Goal: Task Accomplishment & Management: Complete application form

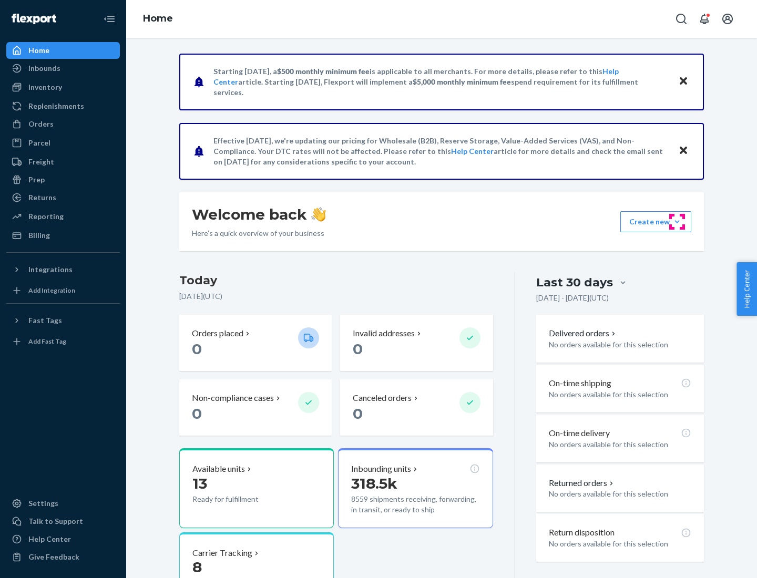
click at [677, 222] on button "Create new Create new inbound Create new order Create new product" at bounding box center [655, 221] width 71 height 21
click at [63, 68] on div "Inbounds" at bounding box center [62, 68] width 111 height 15
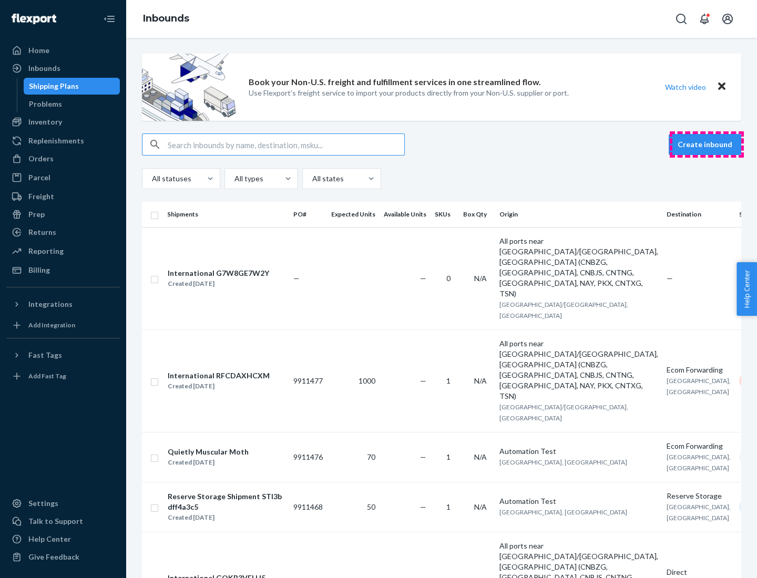
click at [706, 144] on button "Create inbound" at bounding box center [704, 144] width 72 height 21
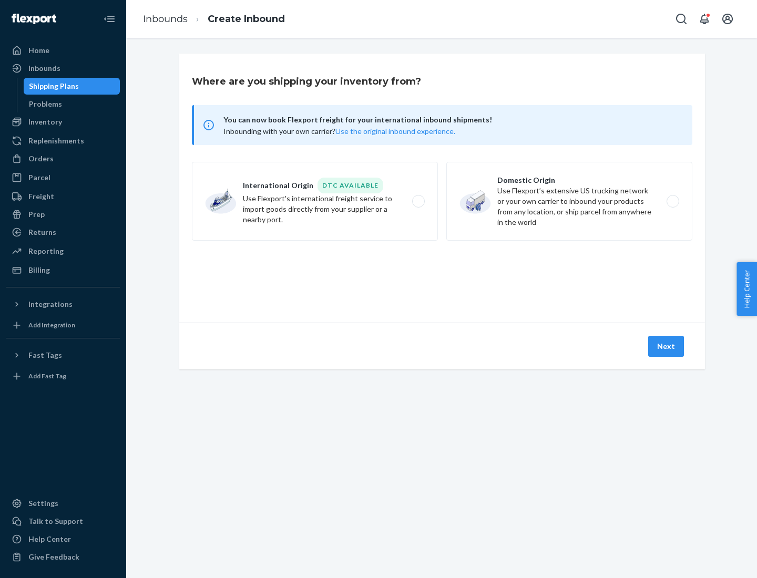
click at [569, 201] on label "Domestic Origin Use Flexport’s extensive US trucking network or your own carrie…" at bounding box center [569, 201] width 246 height 79
click at [672, 201] on input "Domestic Origin Use Flexport’s extensive US trucking network or your own carrie…" at bounding box center [675, 201] width 7 height 7
radio input "true"
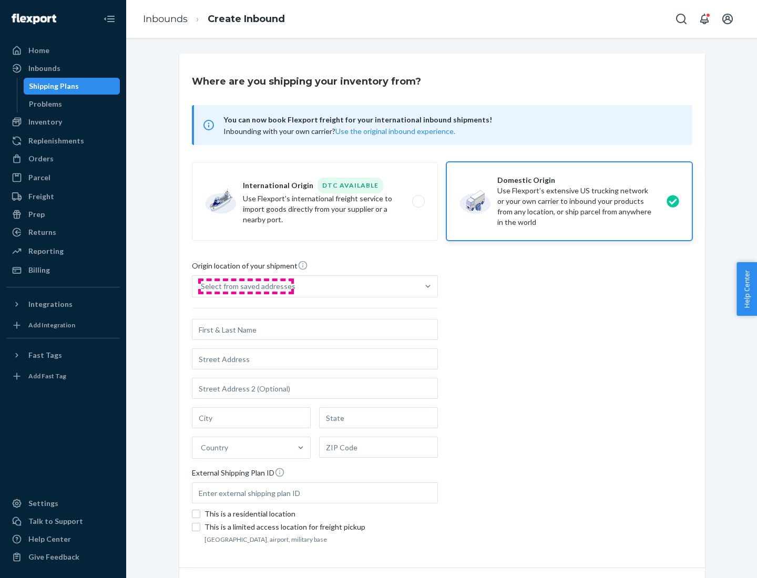
click at [245, 286] on div "Select from saved addresses" at bounding box center [248, 286] width 95 height 11
click at [202, 286] on input "Select from saved addresses" at bounding box center [201, 286] width 1 height 11
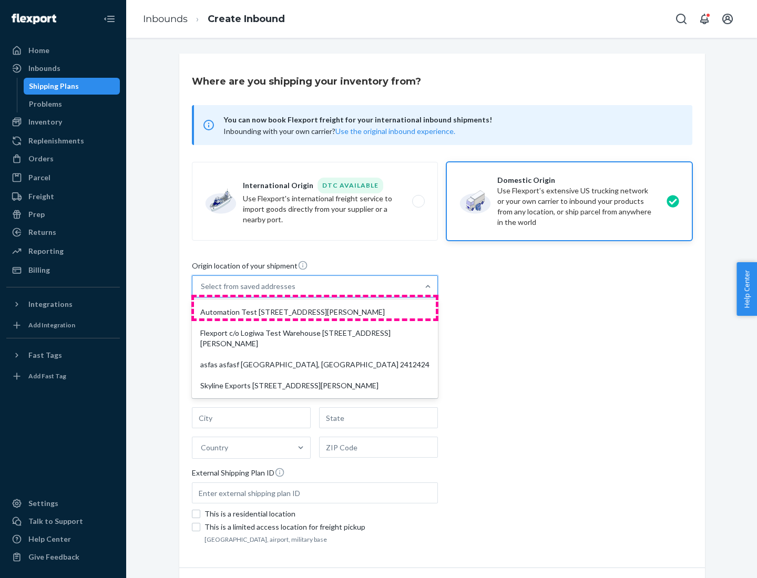
scroll to position [4, 0]
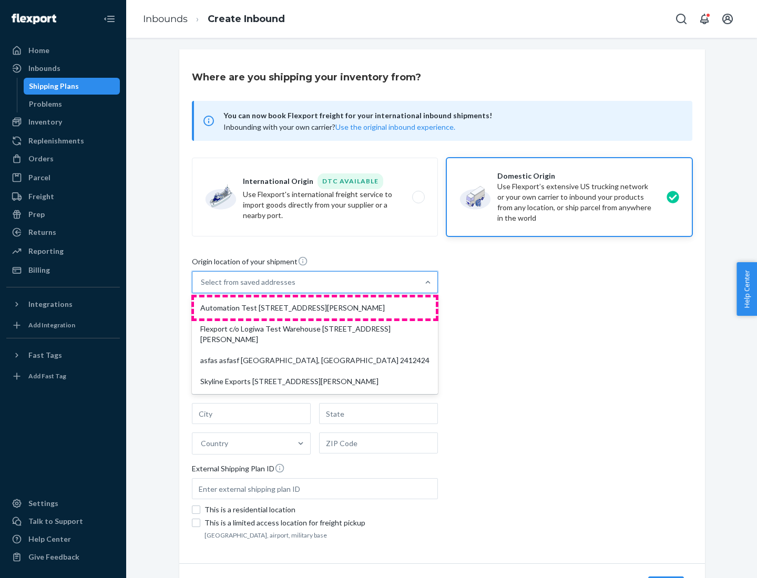
click at [315, 308] on div "Automation Test [STREET_ADDRESS][PERSON_NAME]" at bounding box center [315, 307] width 242 height 21
click at [202, 287] on input "option Automation Test [STREET_ADDRESS][PERSON_NAME] focused, 1 of 4. 4 results…" at bounding box center [201, 282] width 1 height 11
type input "Automation Test"
type input "9th Floor"
type input "[GEOGRAPHIC_DATA]"
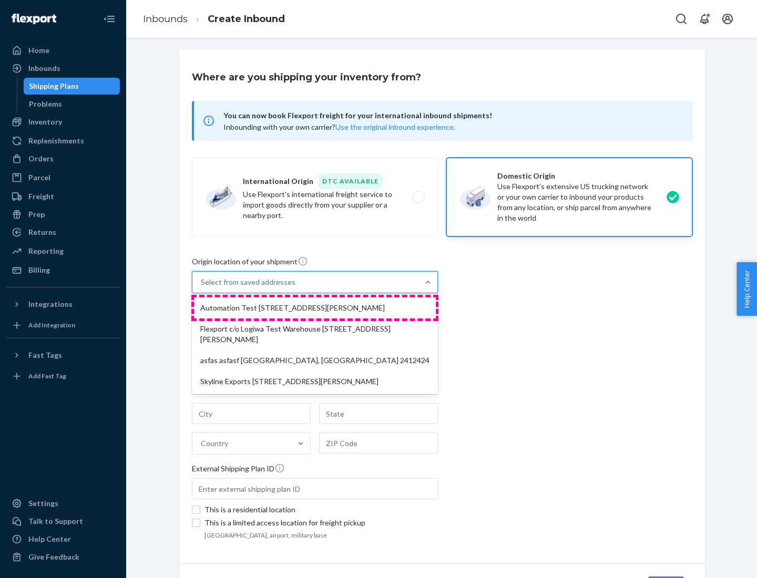
type input "CA"
type input "94104"
type input "[STREET_ADDRESS][PERSON_NAME]"
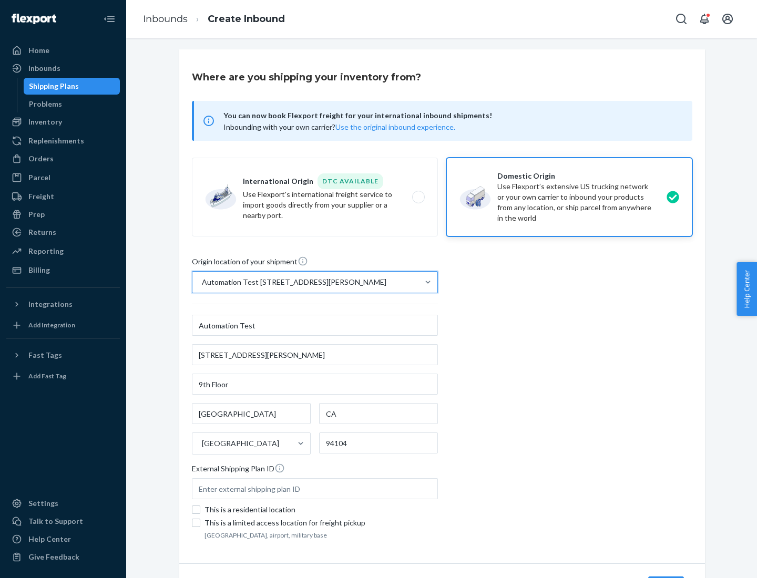
scroll to position [61, 0]
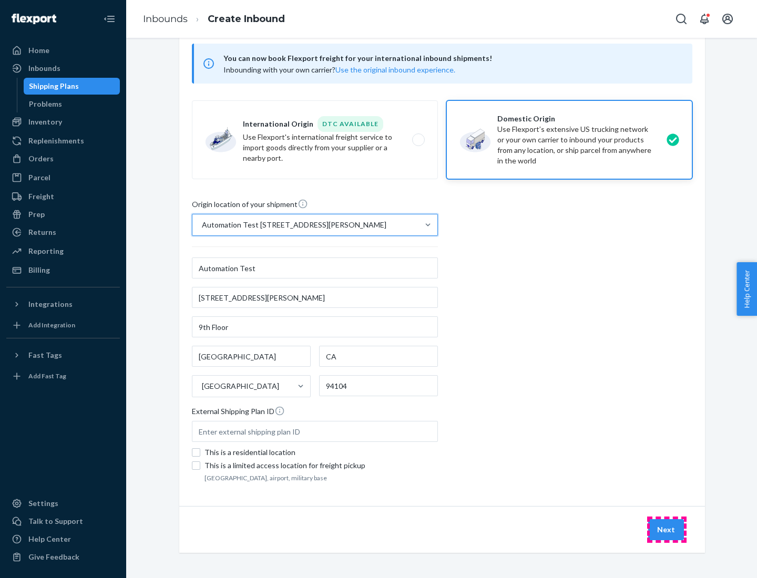
click at [666, 530] on button "Next" at bounding box center [666, 529] width 36 height 21
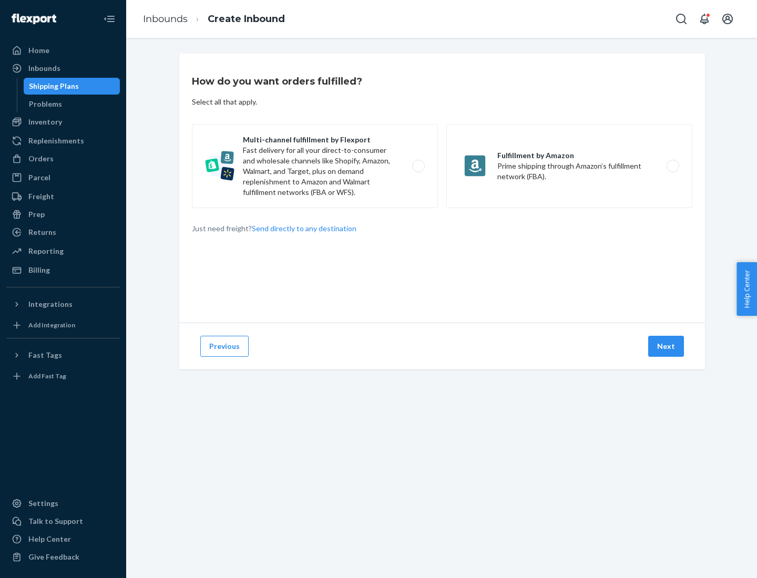
click at [315, 166] on label "Multi-channel fulfillment by Flexport Fast delivery for all your direct-to-cons…" at bounding box center [315, 166] width 246 height 84
click at [418, 166] on input "Multi-channel fulfillment by Flexport Fast delivery for all your direct-to-cons…" at bounding box center [421, 166] width 7 height 7
radio input "true"
click at [666, 346] on button "Next" at bounding box center [666, 346] width 36 height 21
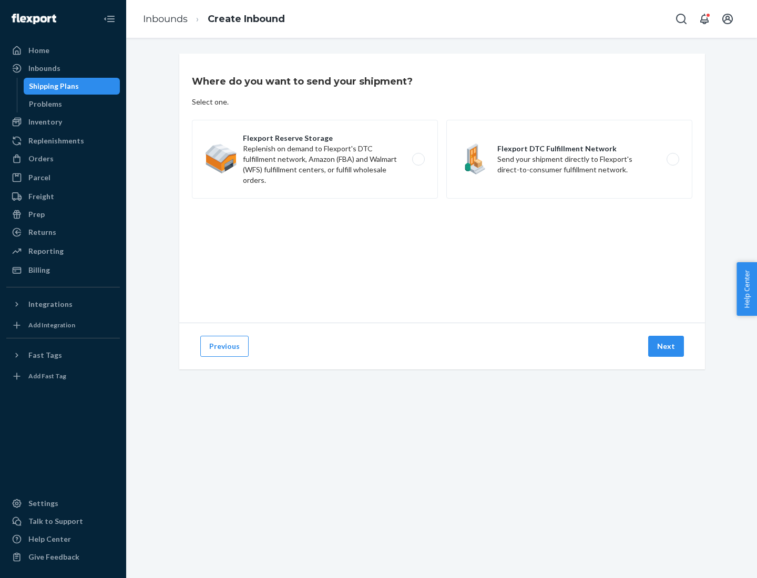
click at [569, 159] on label "Flexport DTC Fulfillment Network Send your shipment directly to Flexport's dire…" at bounding box center [569, 159] width 246 height 79
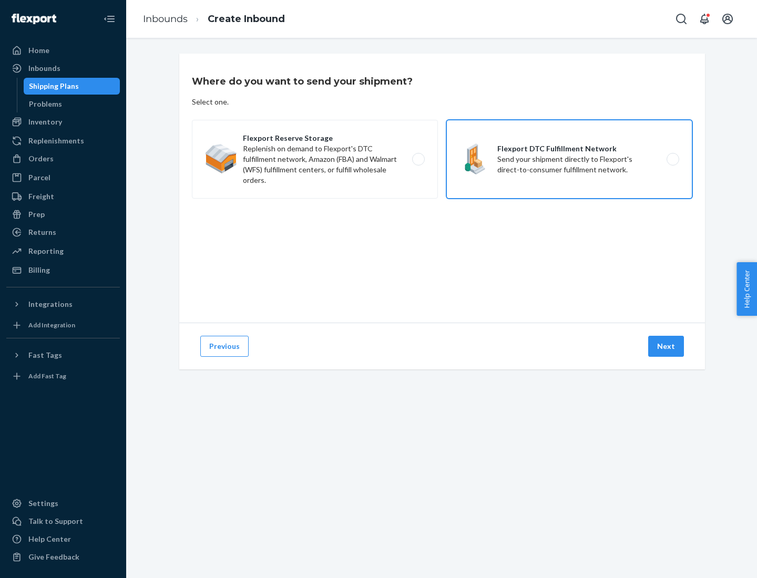
click at [672, 159] on input "Flexport DTC Fulfillment Network Send your shipment directly to Flexport's dire…" at bounding box center [675, 159] width 7 height 7
radio input "true"
click at [666, 346] on button "Next" at bounding box center [666, 346] width 36 height 21
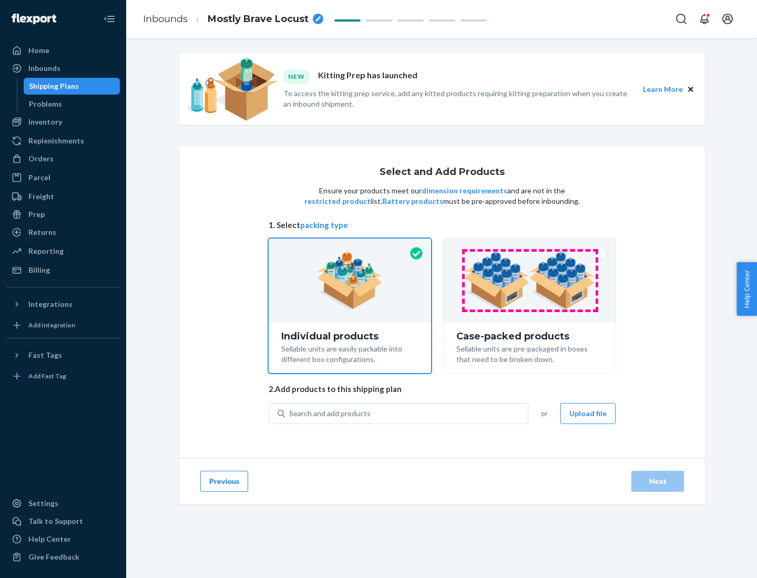
click at [530, 281] on img at bounding box center [529, 281] width 131 height 58
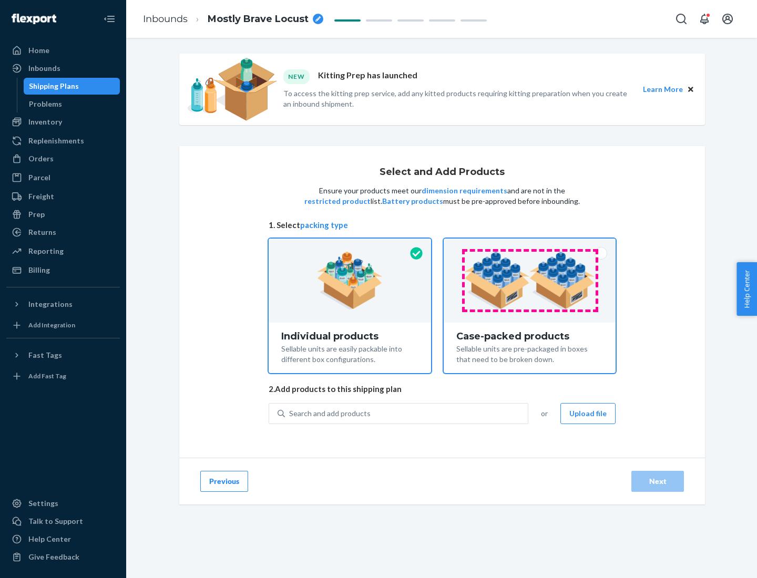
click at [530, 245] on input "Case-packed products Sellable units are pre-packaged in boxes that need to be b…" at bounding box center [529, 242] width 7 height 7
radio input "true"
radio input "false"
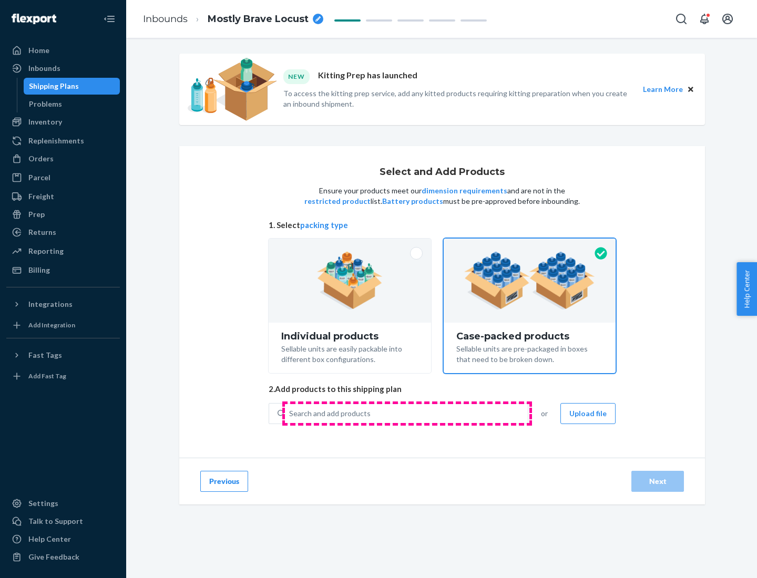
click at [407, 413] on div "Search and add products" at bounding box center [406, 413] width 243 height 19
click at [290, 413] on input "Search and add products" at bounding box center [289, 413] width 1 height 11
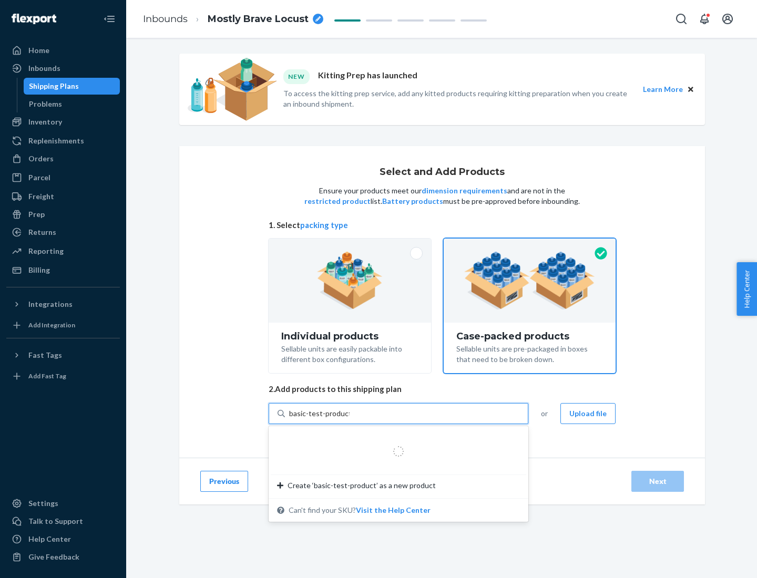
type input "basic-test-product-1"
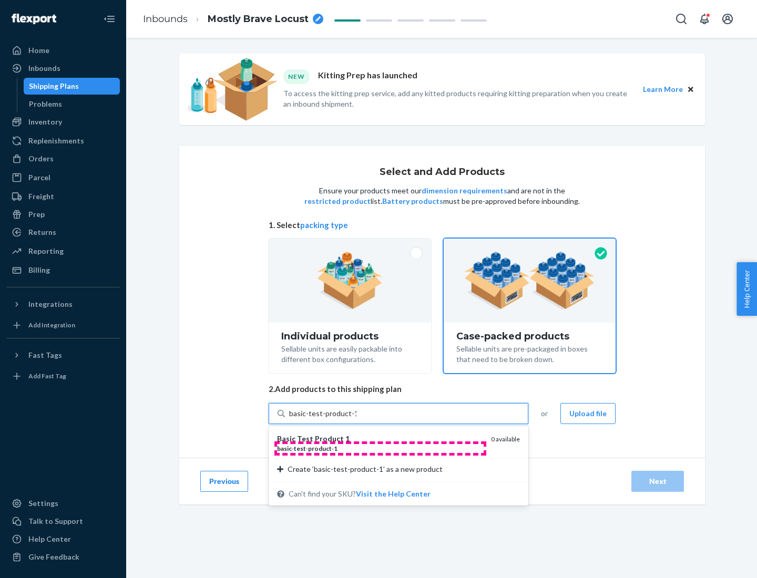
click at [380, 448] on div "basic - test - product - 1" at bounding box center [379, 448] width 205 height 9
click at [356, 419] on input "basic-test-product-1" at bounding box center [322, 413] width 67 height 11
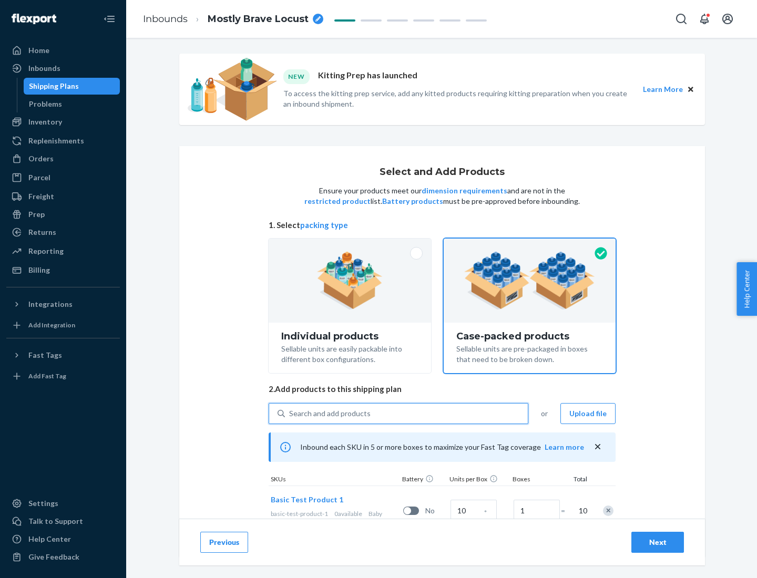
scroll to position [38, 0]
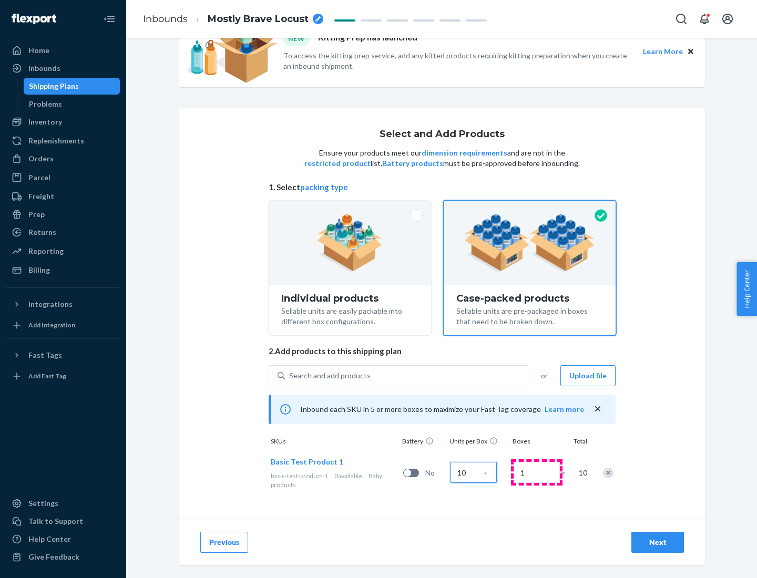
type input "10"
type input "7"
click at [657, 542] on div "Next" at bounding box center [657, 542] width 35 height 11
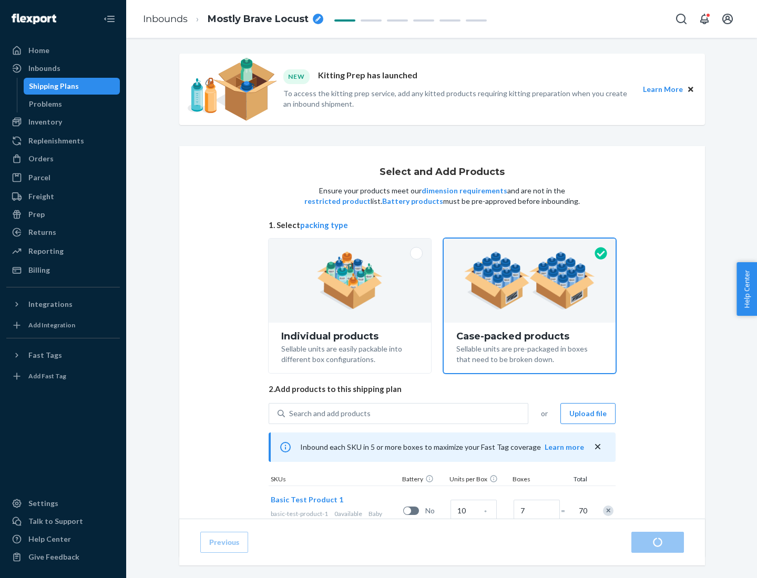
radio input "true"
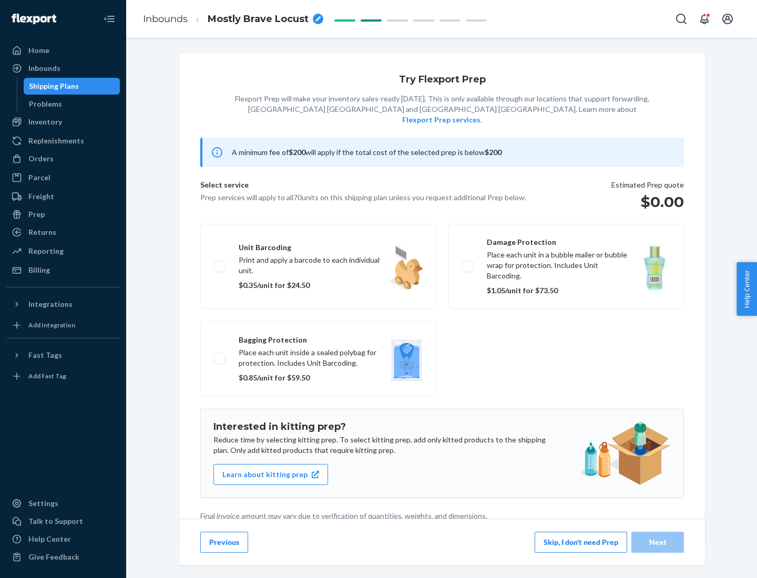
scroll to position [3, 0]
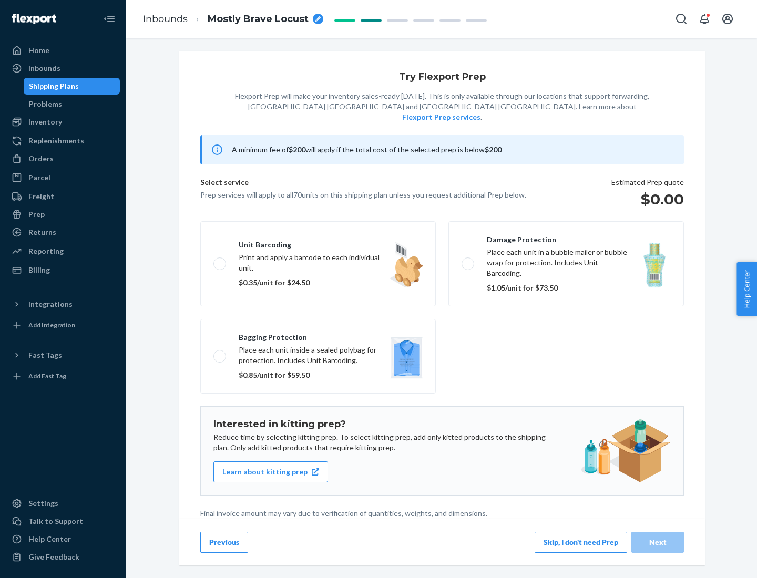
click at [318, 335] on label "Bagging protection Place each unit inside a sealed polybag for protection. Incl…" at bounding box center [317, 356] width 235 height 75
click at [220, 353] on input "Bagging protection Place each unit inside a sealed polybag for protection. Incl…" at bounding box center [216, 356] width 7 height 7
checkbox input "true"
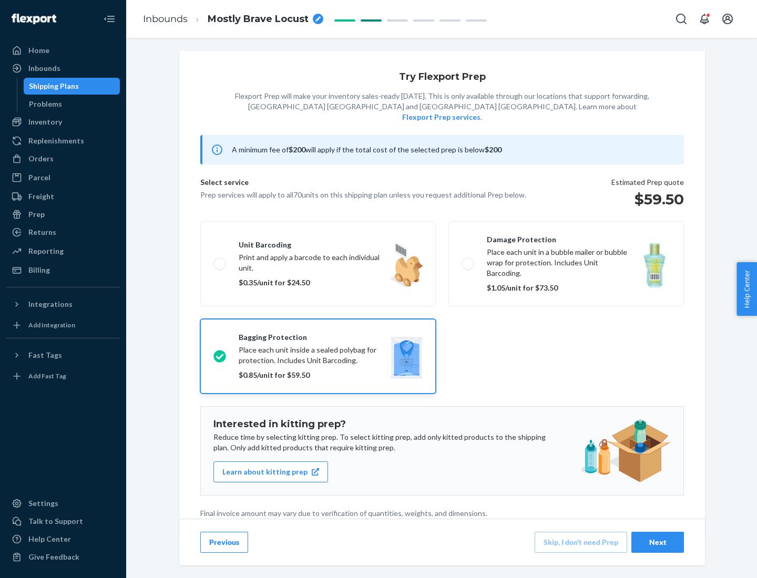
click at [657, 542] on div "Next" at bounding box center [657, 542] width 35 height 11
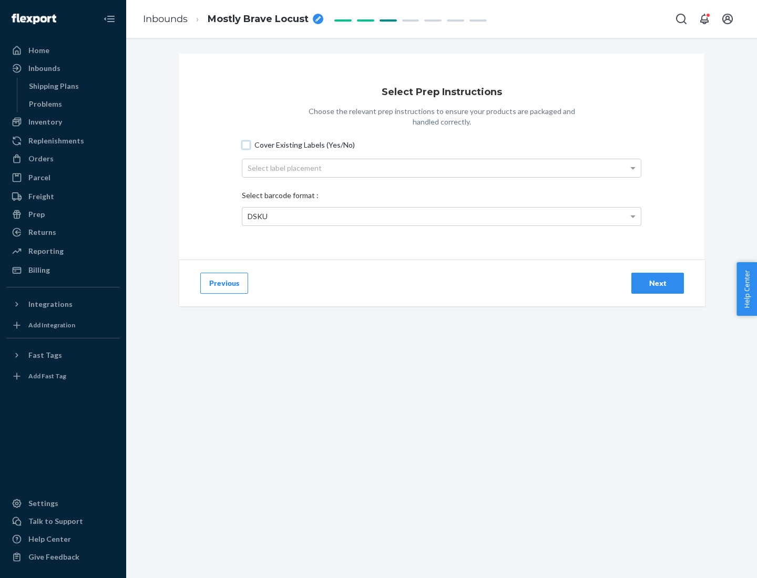
click at [246, 144] on input "Cover Existing Labels (Yes/No)" at bounding box center [246, 145] width 8 height 8
checkbox input "true"
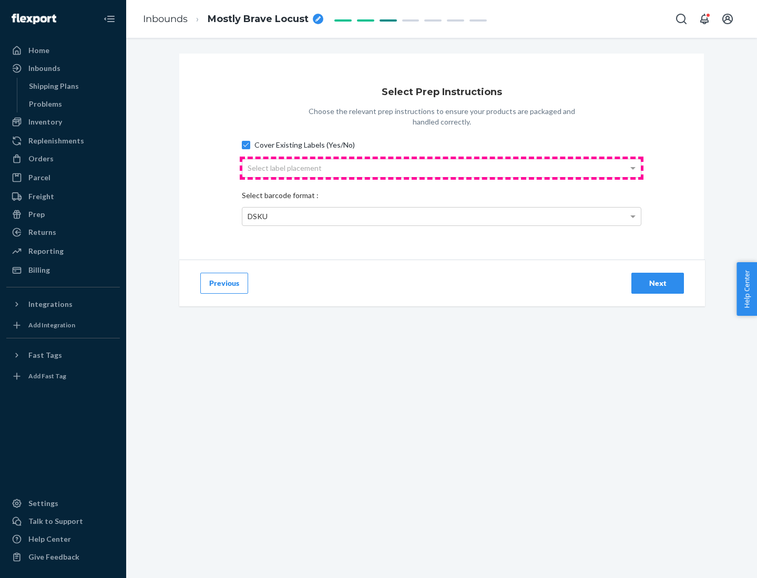
click at [441, 168] on div "Select label placement" at bounding box center [441, 168] width 398 height 18
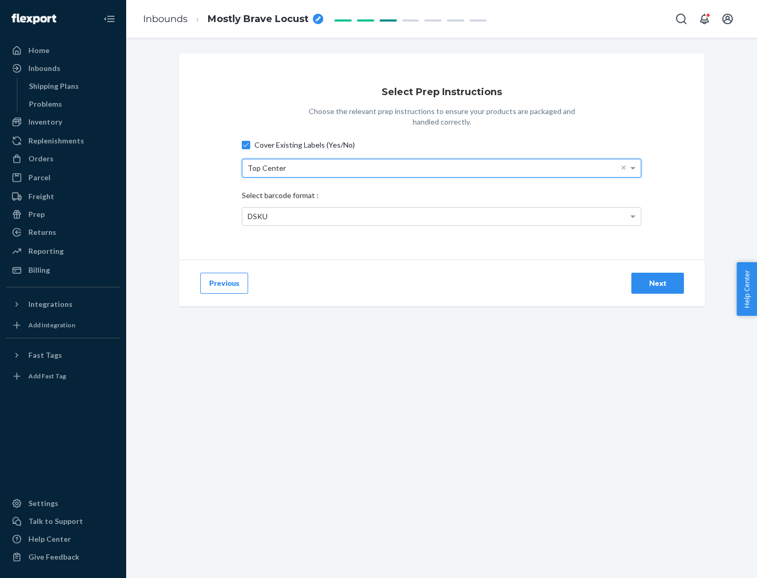
click at [441, 216] on div "DSKU" at bounding box center [441, 217] width 398 height 18
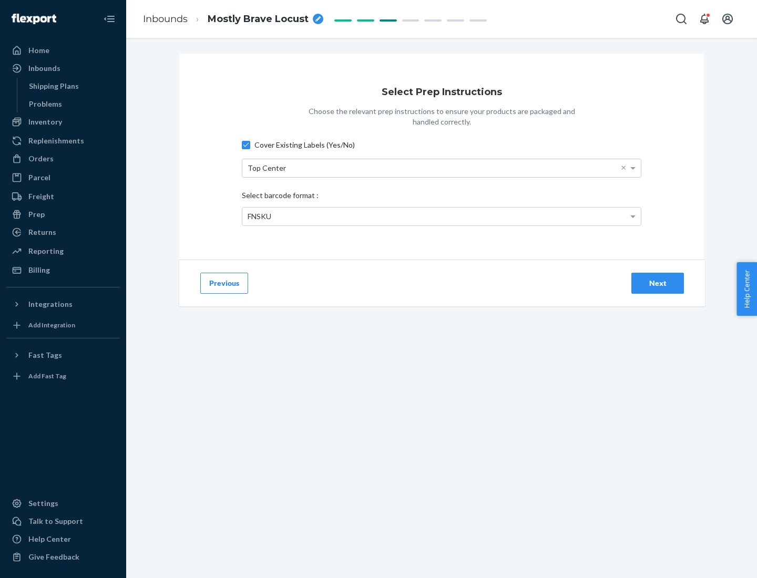
click at [657, 283] on div "Next" at bounding box center [657, 283] width 35 height 11
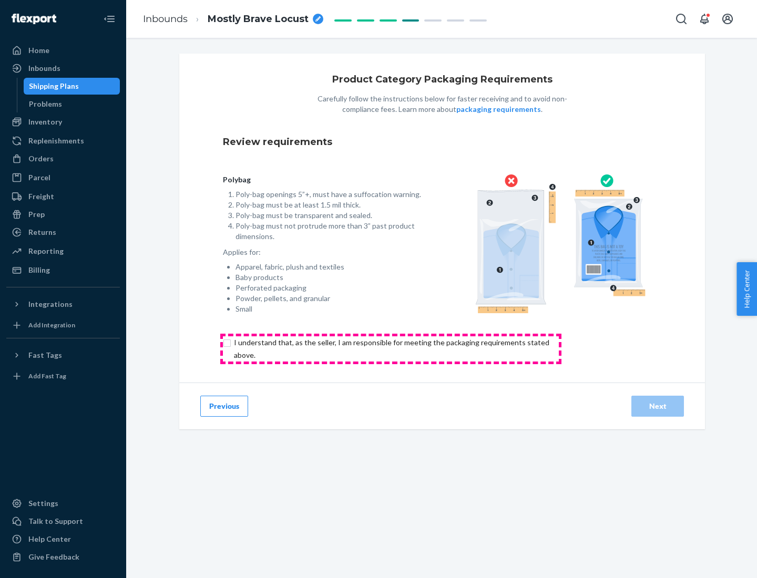
click at [390, 348] on input "checkbox" at bounding box center [397, 348] width 349 height 25
checkbox input "true"
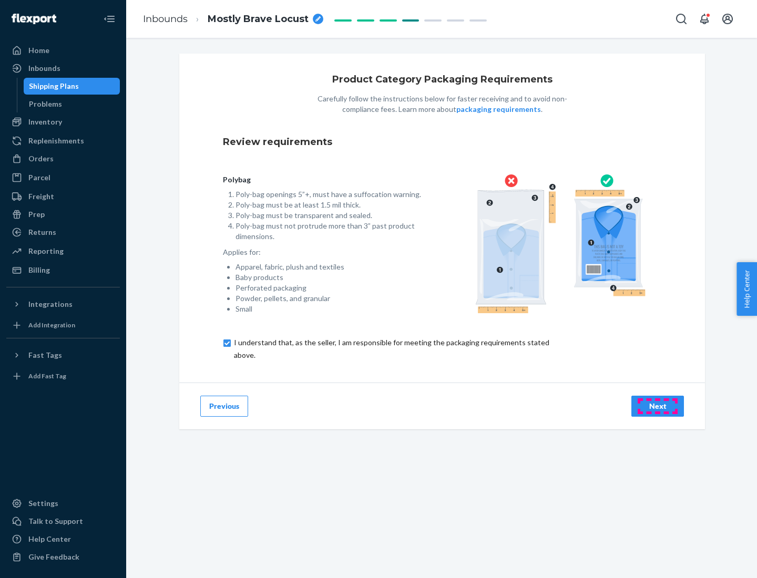
click at [657, 406] on div "Next" at bounding box center [657, 406] width 35 height 11
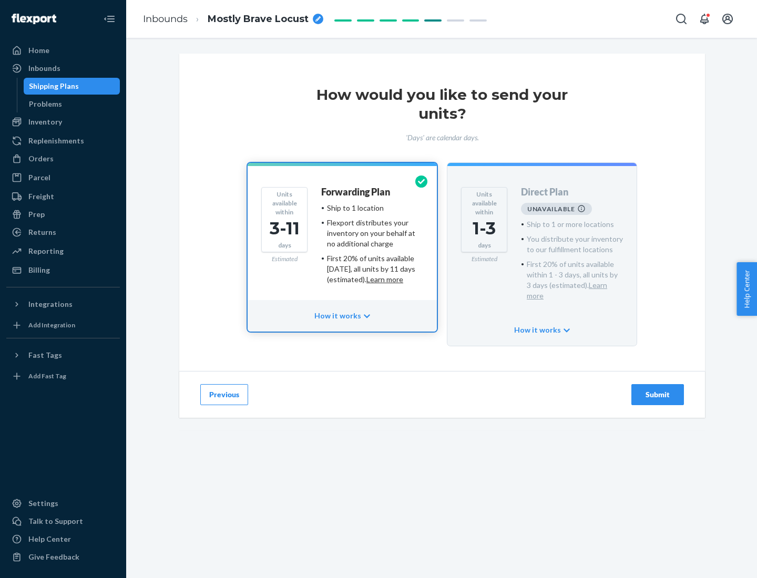
click at [356, 192] on h4 "Forwarding Plan" at bounding box center [355, 192] width 69 height 11
click at [657, 389] on div "Submit" at bounding box center [657, 394] width 35 height 11
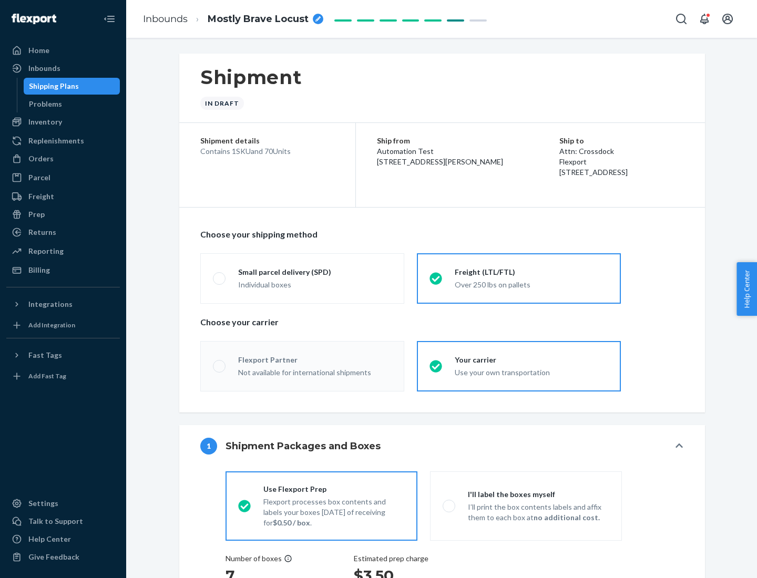
radio input "true"
radio input "false"
radio input "true"
radio input "false"
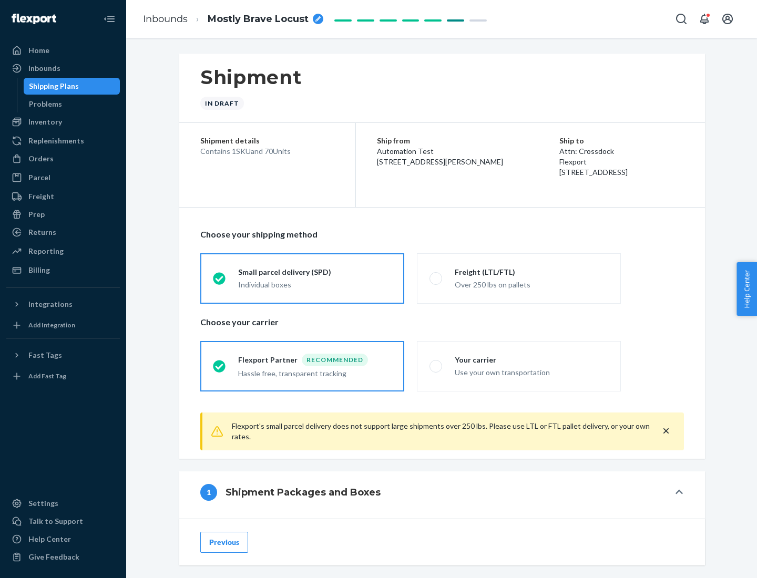
click at [519, 278] on div "Over 250 lbs on pallets" at bounding box center [530, 283] width 153 height 13
click at [436, 278] on input "Freight (LTL/FTL) Over 250 lbs on pallets" at bounding box center [432, 278] width 7 height 7
radio input "true"
radio input "false"
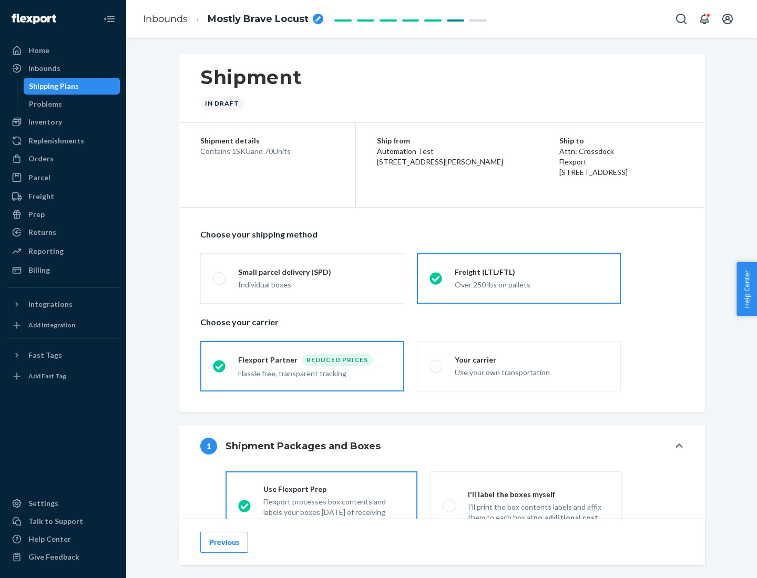
scroll to position [58, 0]
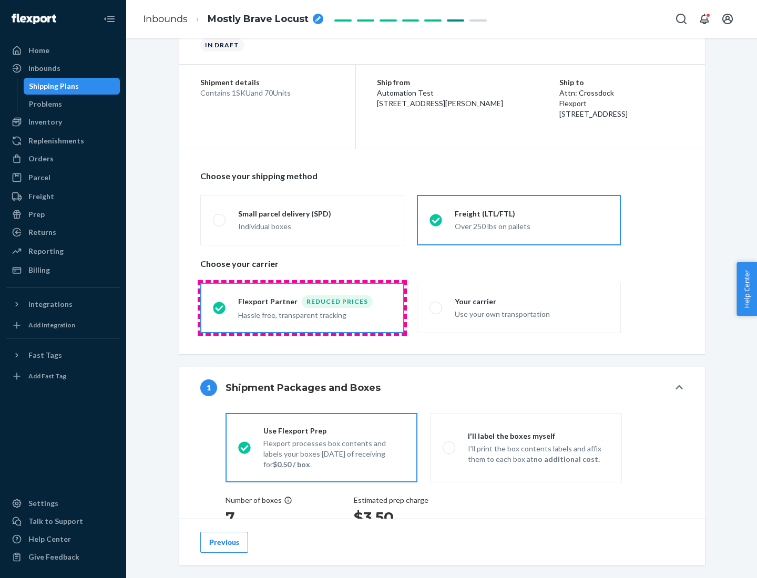
click at [302, 308] on div "Hassle free, transparent tracking" at bounding box center [314, 314] width 153 height 13
click at [220, 307] on input "Flexport Partner Reduced prices Hassle free, transparent tracking" at bounding box center [216, 307] width 7 height 7
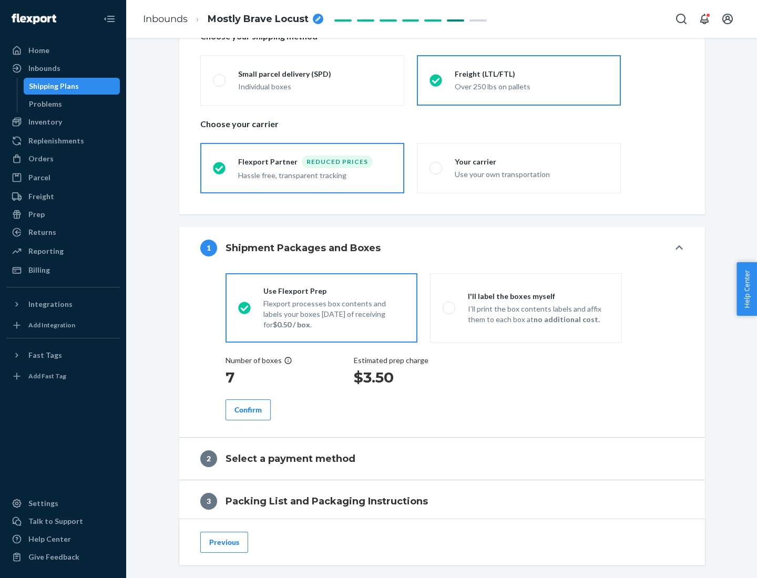
click at [525, 307] on p "I’ll print the box contents labels and affix them to each box at no additional …" at bounding box center [538, 314] width 141 height 21
click at [449, 307] on input "I'll label the boxes myself I’ll print the box contents labels and affix them t…" at bounding box center [445, 307] width 7 height 7
radio input "true"
radio input "false"
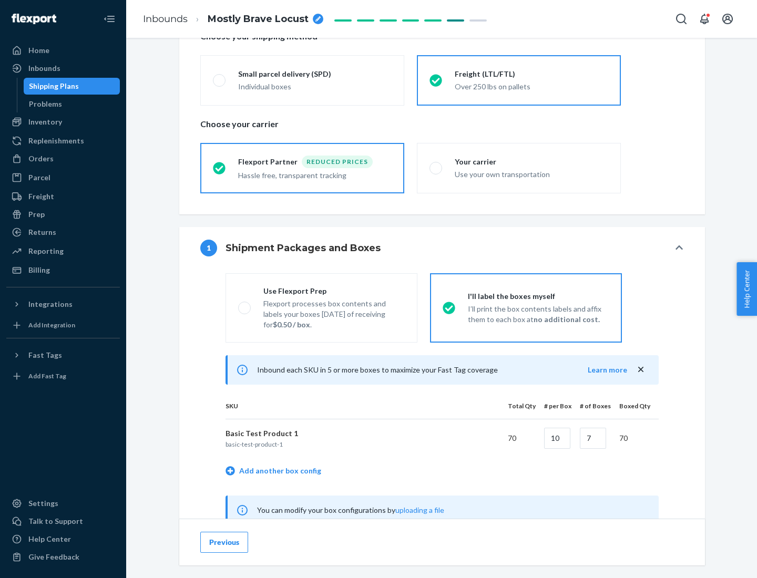
scroll to position [328, 0]
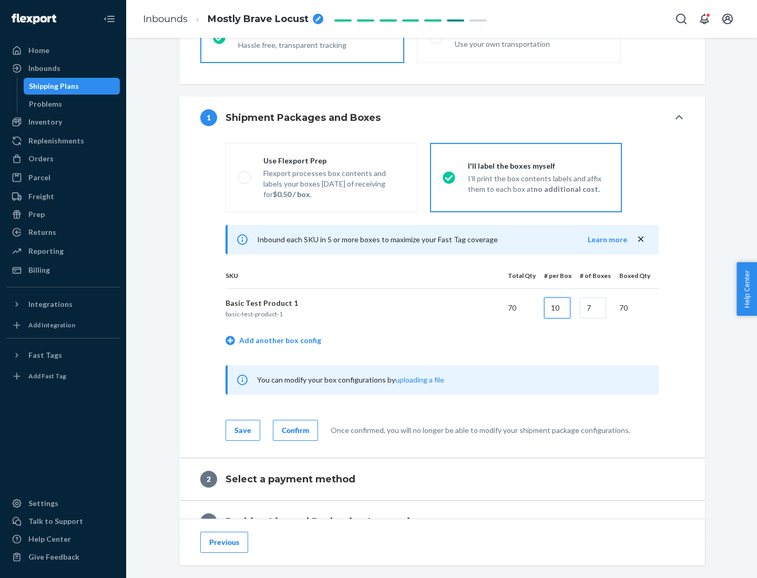
type input "10"
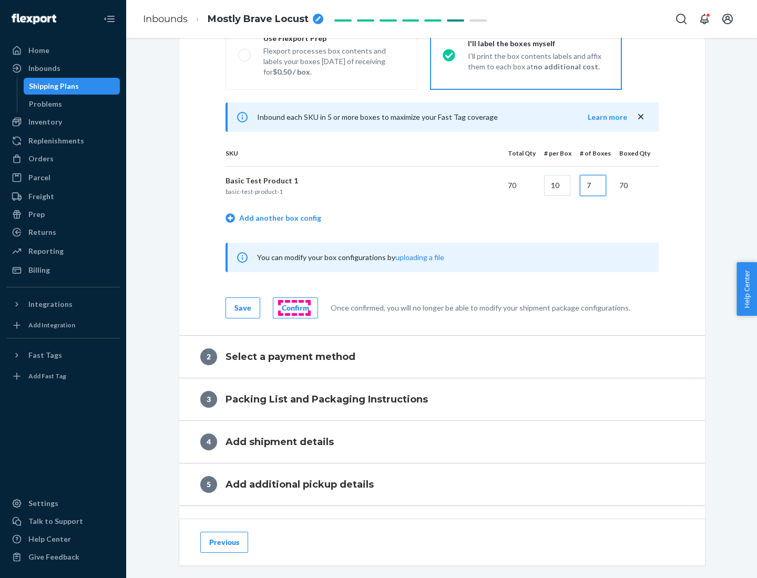
type input "7"
click at [294, 307] on div "Confirm" at bounding box center [295, 308] width 27 height 11
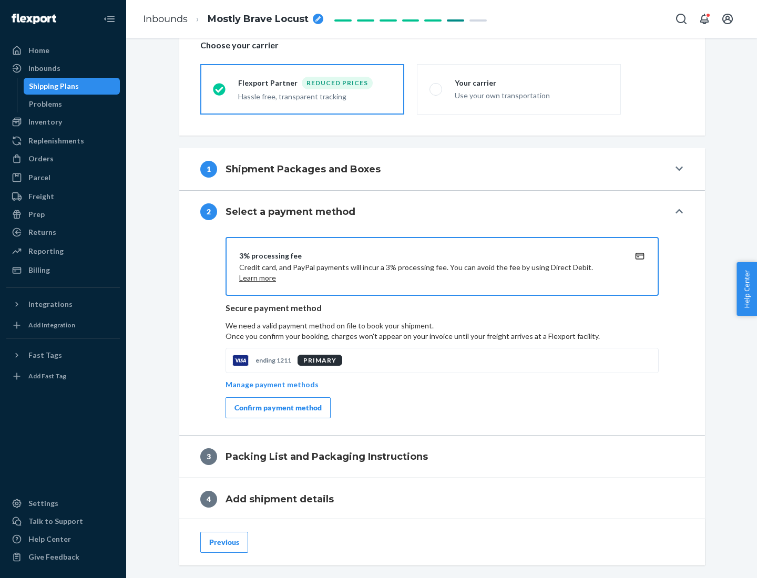
scroll to position [377, 0]
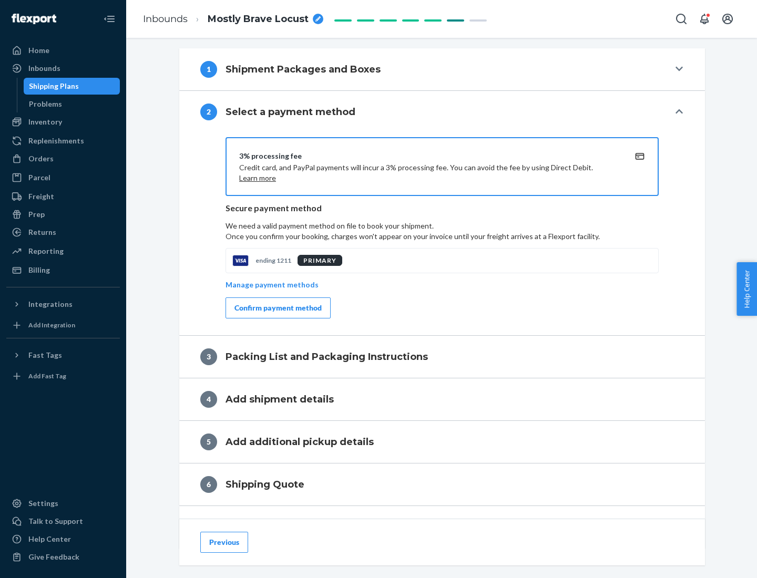
click at [277, 308] on div "Confirm payment method" at bounding box center [277, 308] width 87 height 11
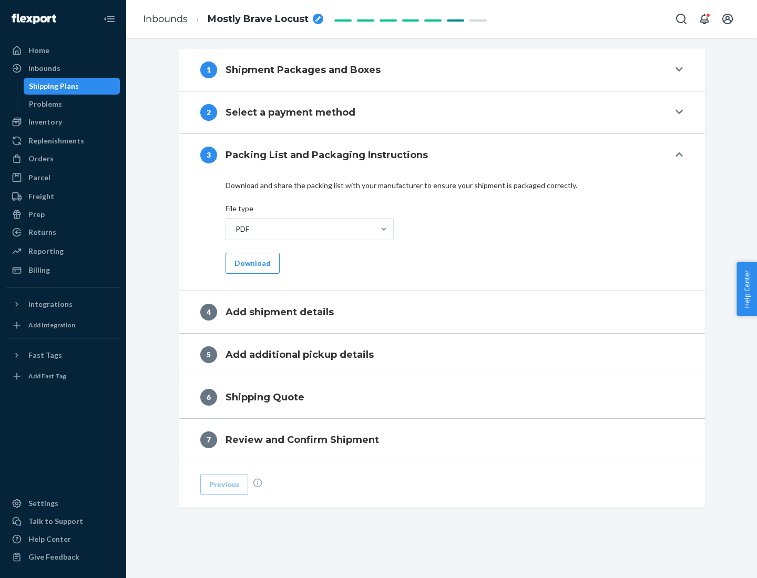
scroll to position [331, 0]
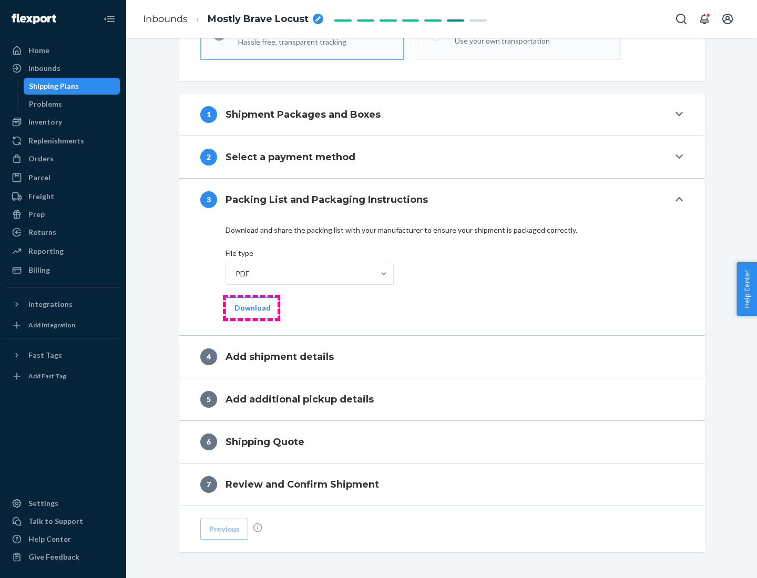
click at [251, 307] on button "Download" at bounding box center [252, 307] width 54 height 21
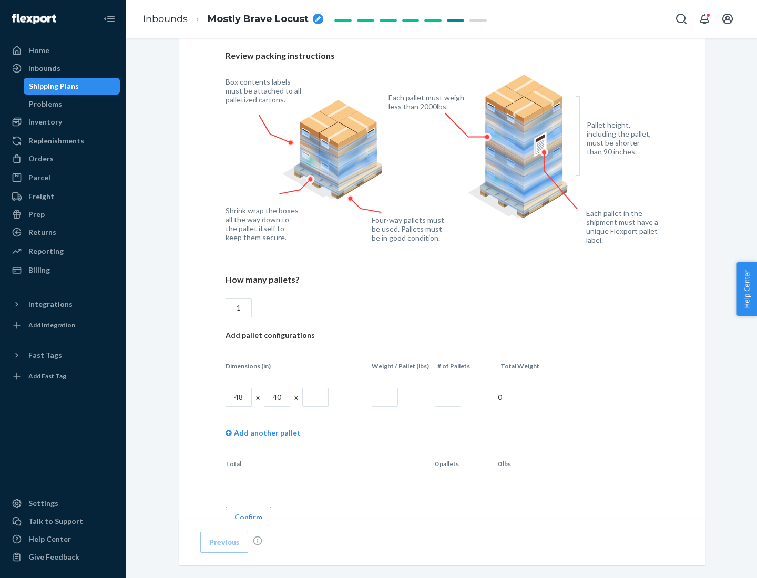
scroll to position [721, 0]
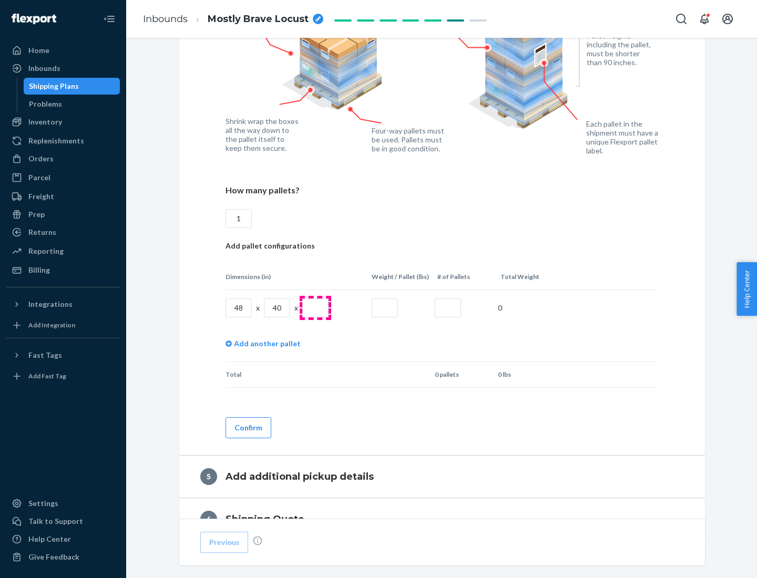
type input "1"
type input "40"
type input "200"
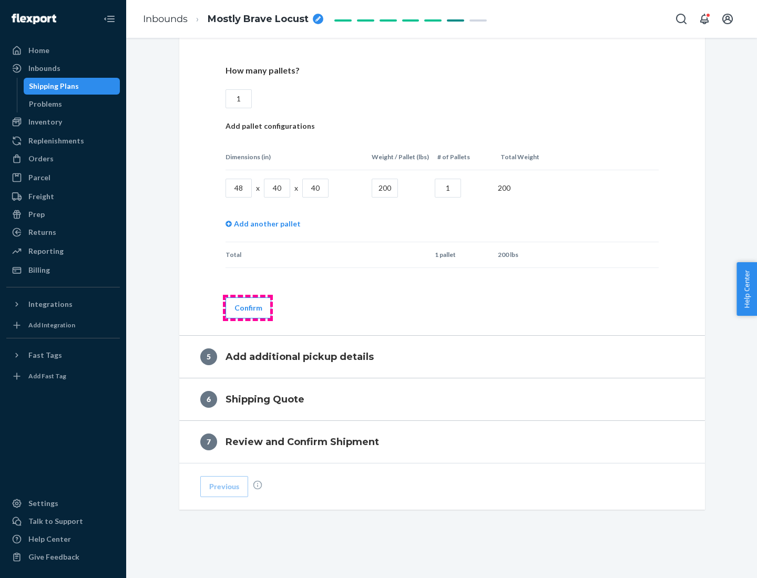
type input "1"
click at [247, 307] on button "Confirm" at bounding box center [248, 307] width 46 height 21
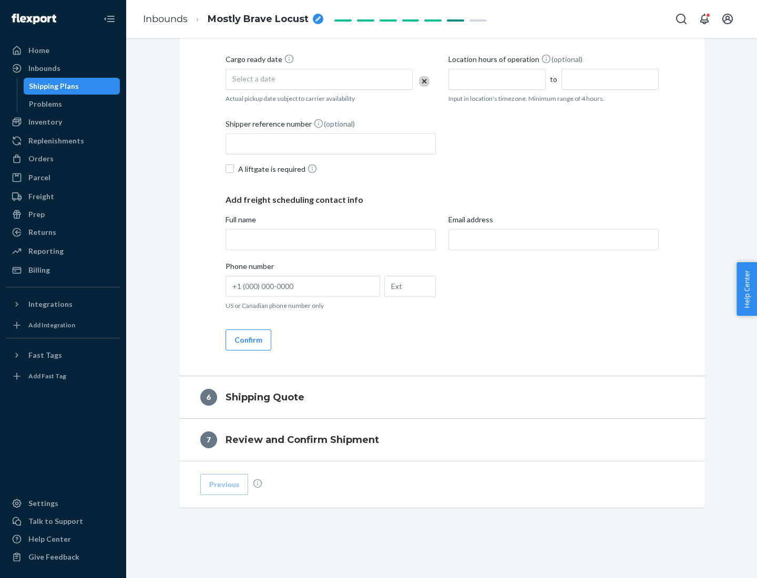
scroll to position [359, 0]
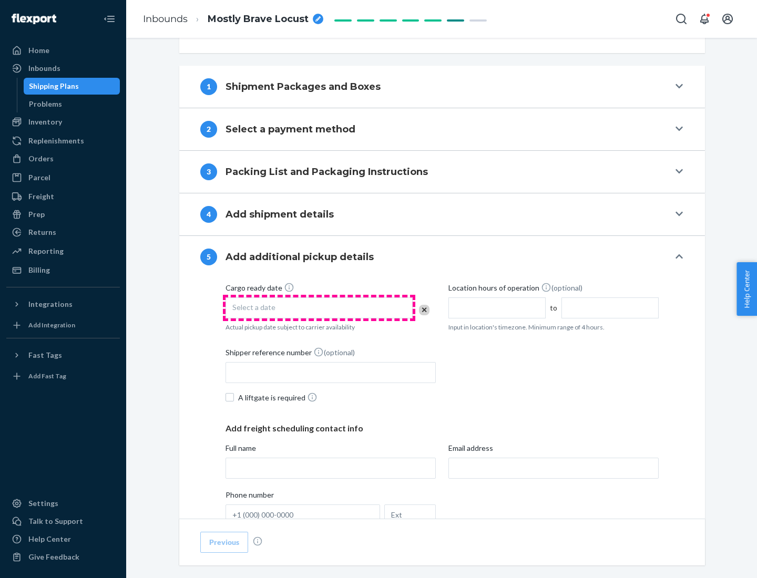
click at [319, 307] on div "Select a date" at bounding box center [318, 307] width 187 height 21
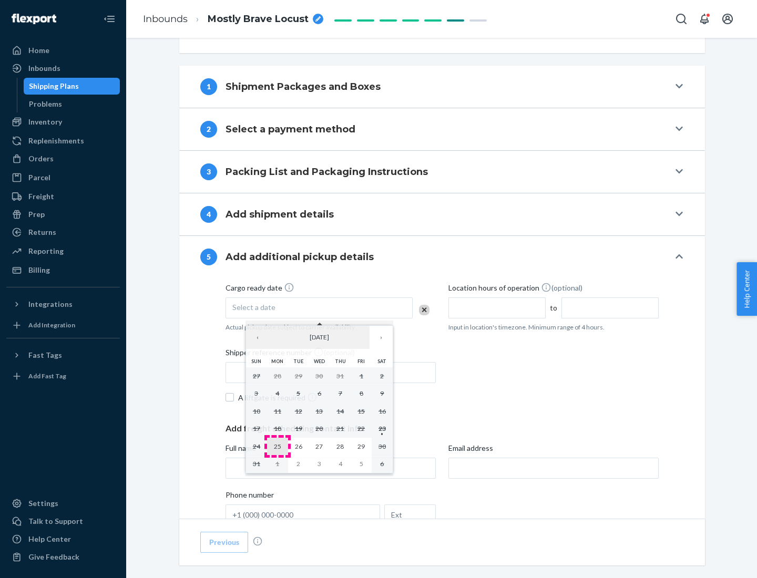
click at [277, 446] on abbr "25" at bounding box center [277, 446] width 7 height 8
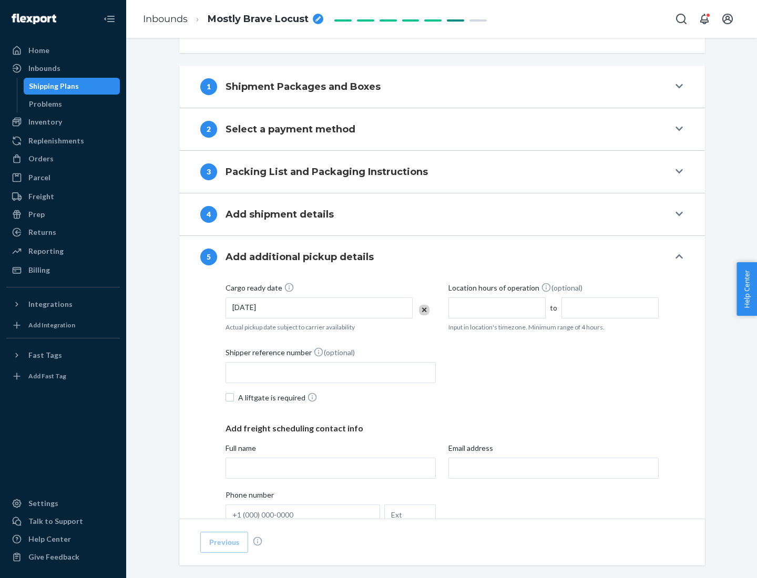
scroll to position [520, 0]
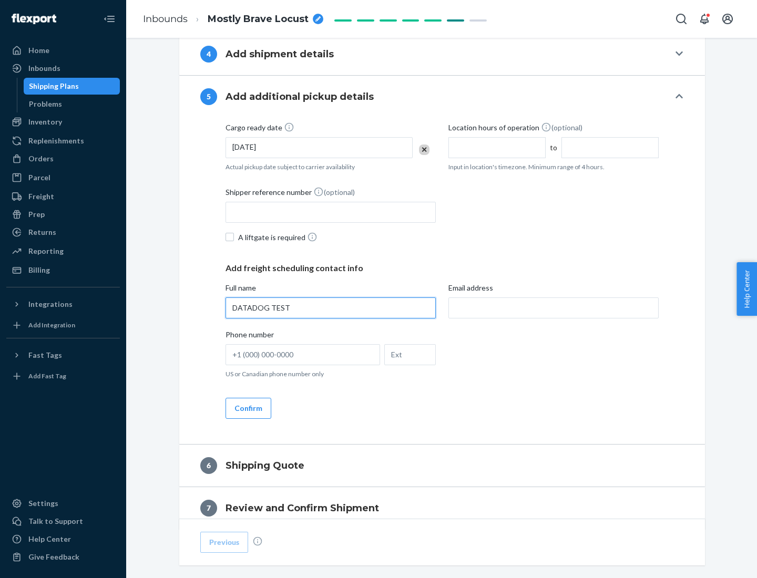
type input "DATADOG TEST"
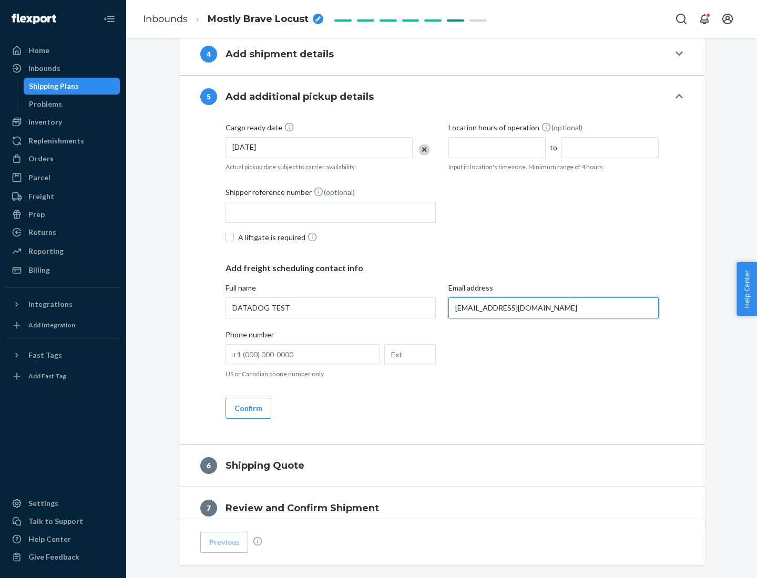
scroll to position [566, 0]
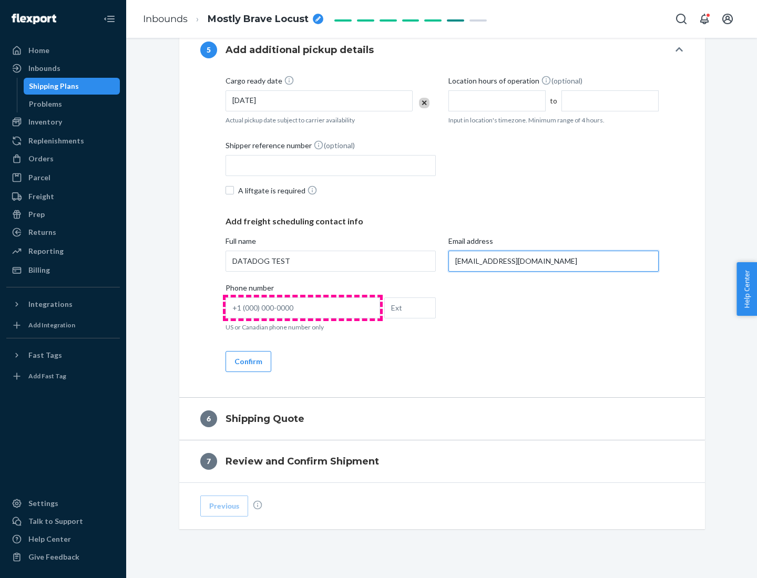
type input "[EMAIL_ADDRESS][DOMAIN_NAME]"
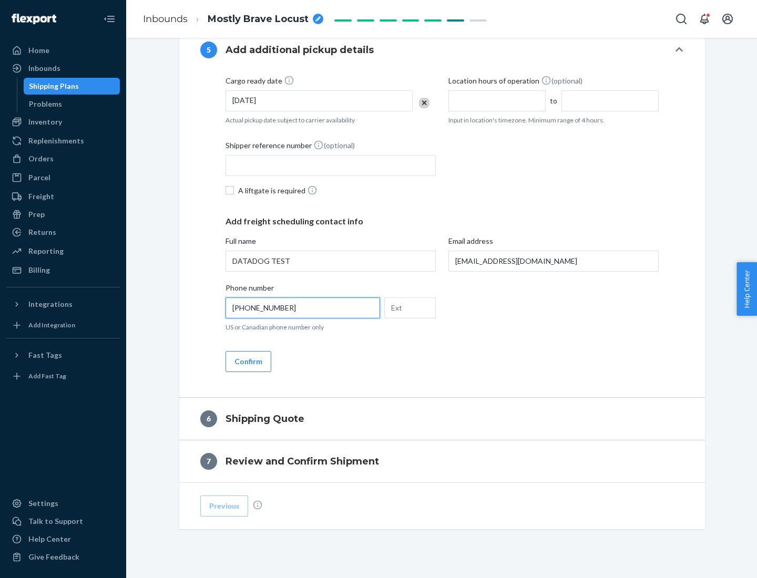
scroll to position [588, 0]
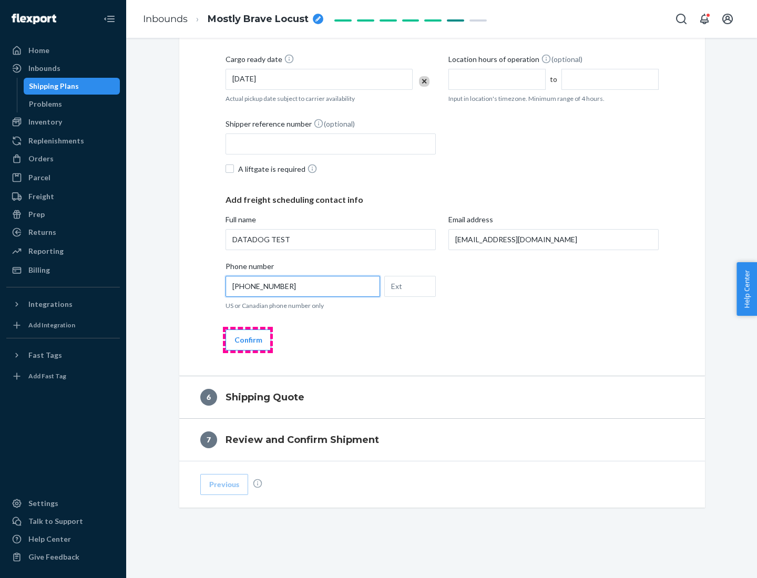
type input "[PHONE_NUMBER]"
click at [247, 339] on button "Confirm" at bounding box center [248, 339] width 46 height 21
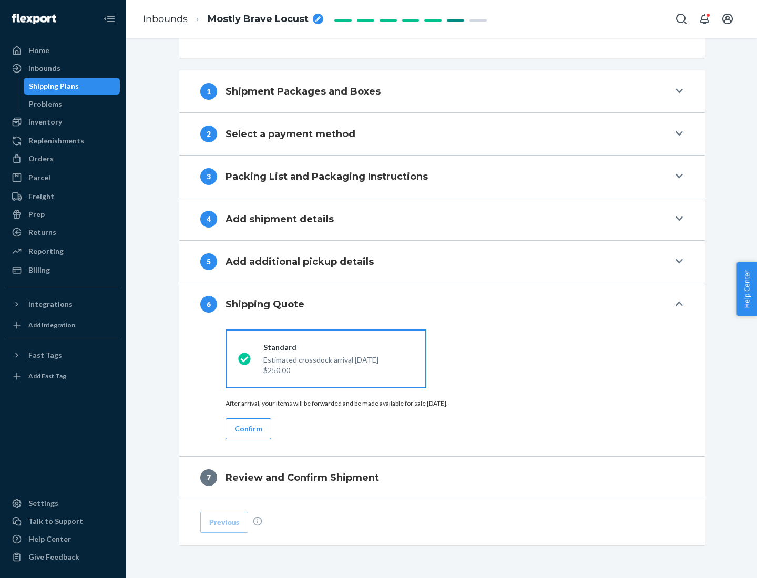
scroll to position [392, 0]
